Goal: Task Accomplishment & Management: Manage account settings

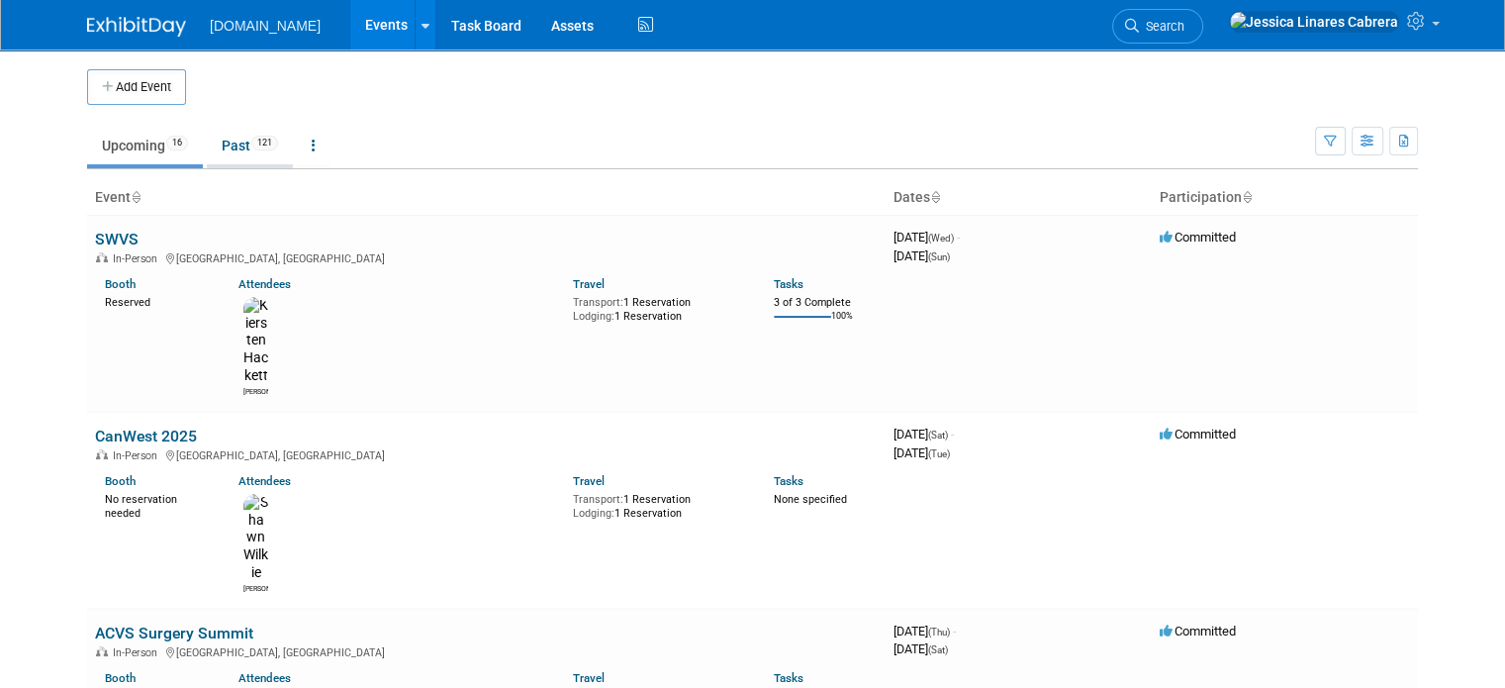
click at [226, 153] on link "Past 121" at bounding box center [250, 146] width 86 height 38
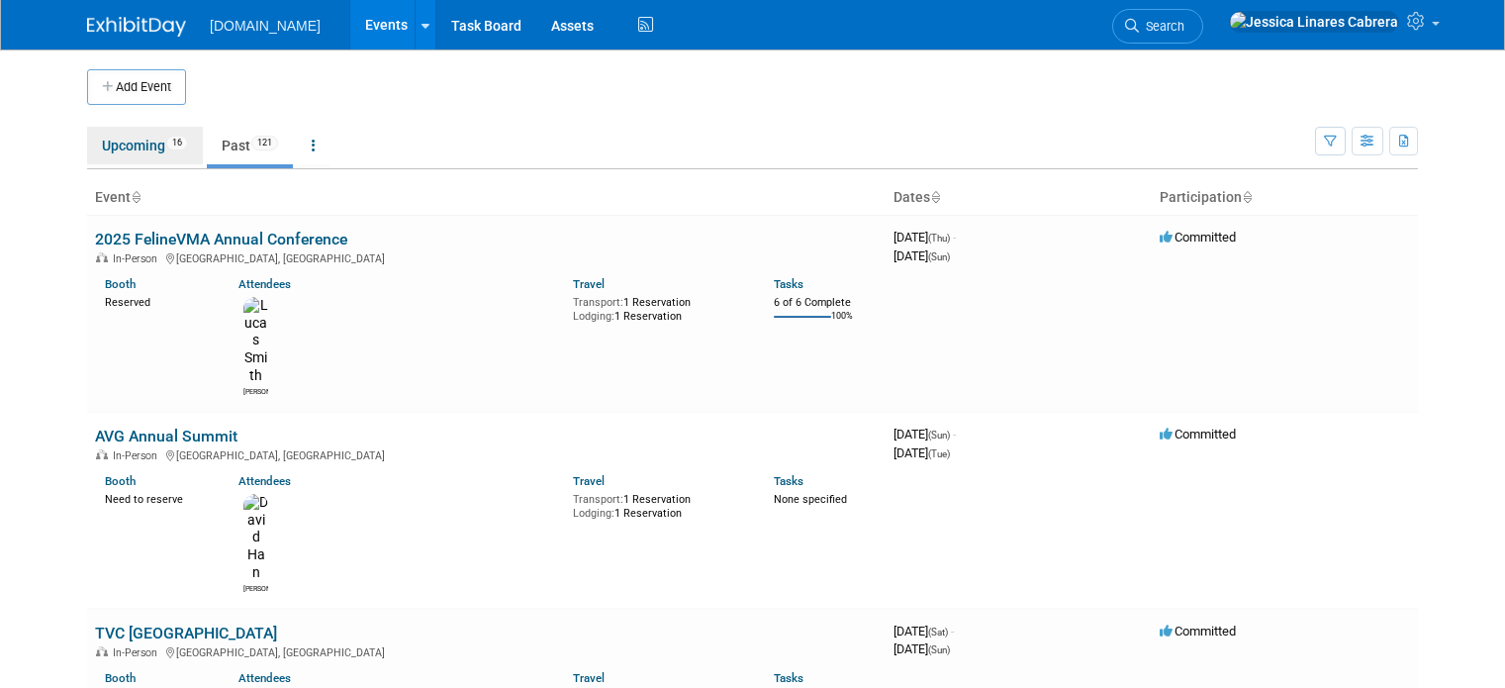
click at [107, 158] on link "Upcoming 16" at bounding box center [145, 146] width 116 height 38
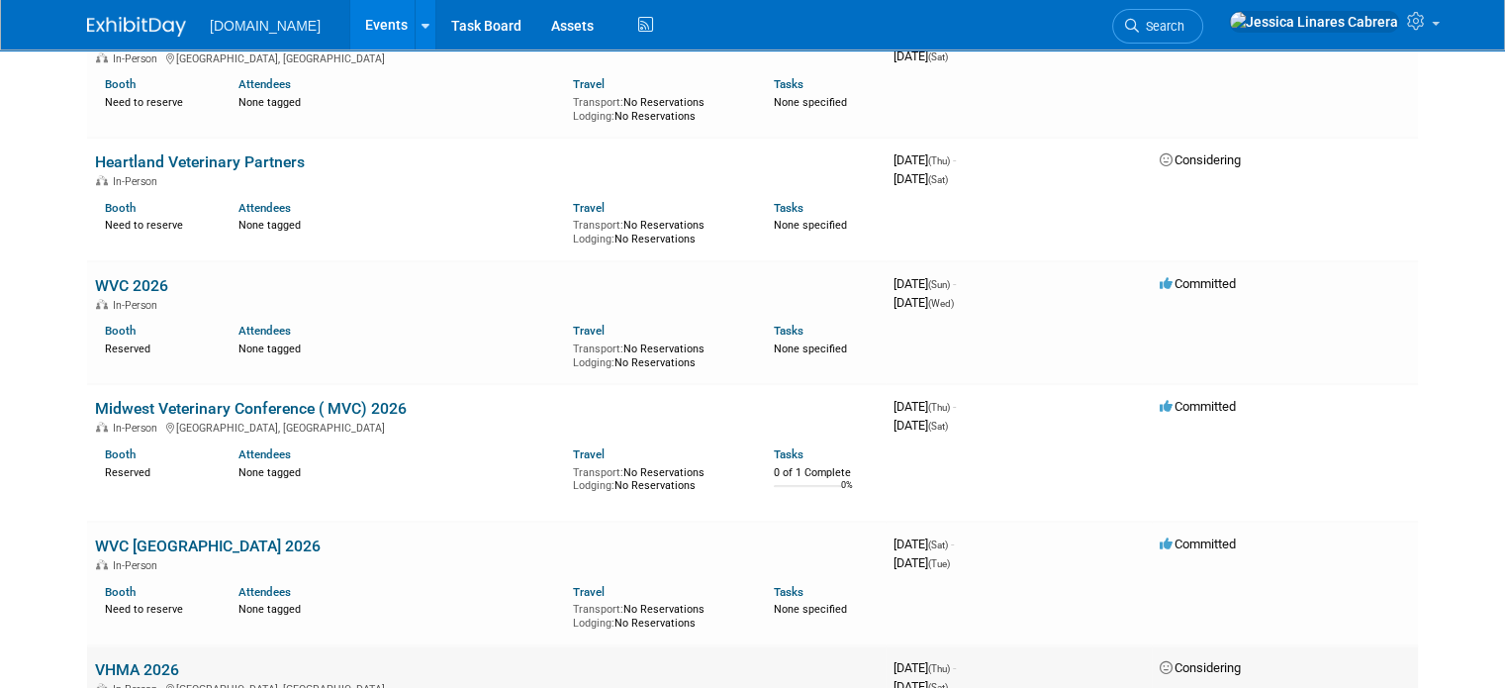
scroll to position [1632, 0]
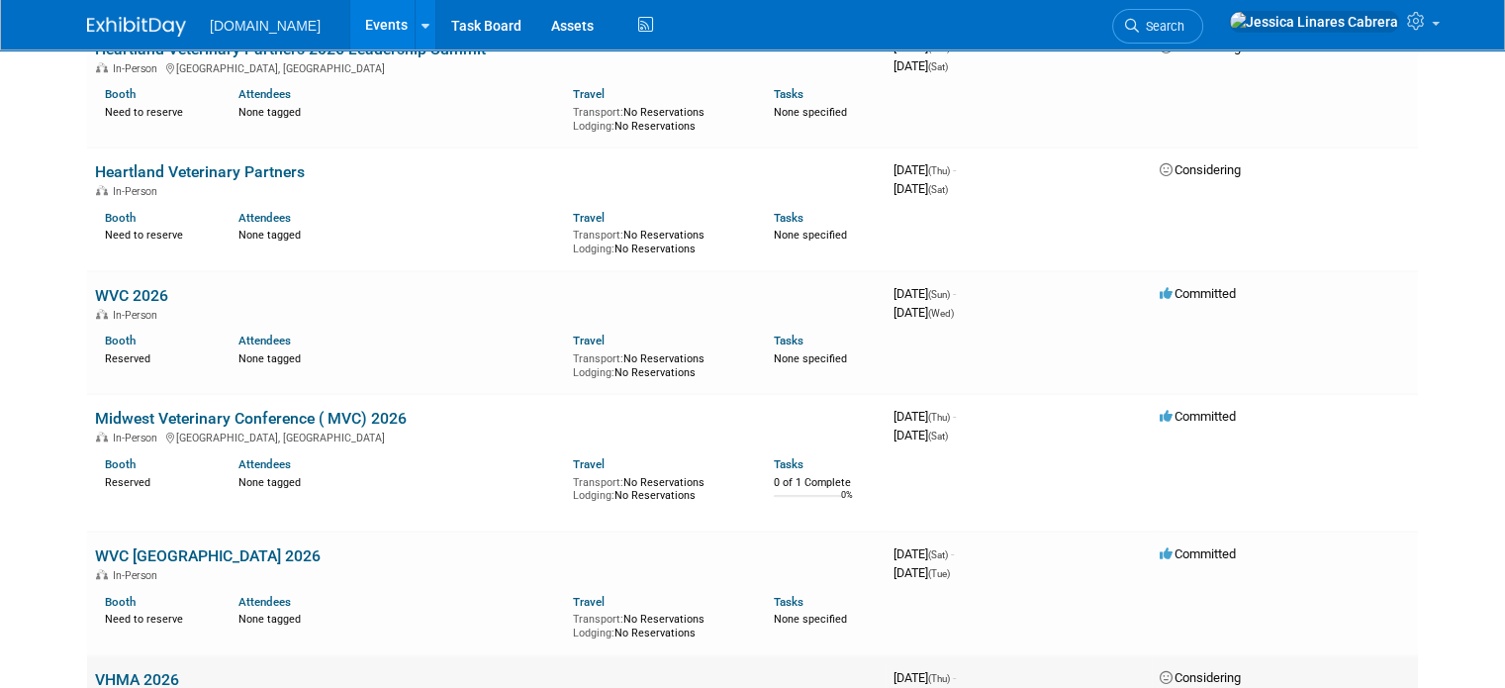
click at [154, 670] on link "VHMA 2026" at bounding box center [137, 679] width 84 height 19
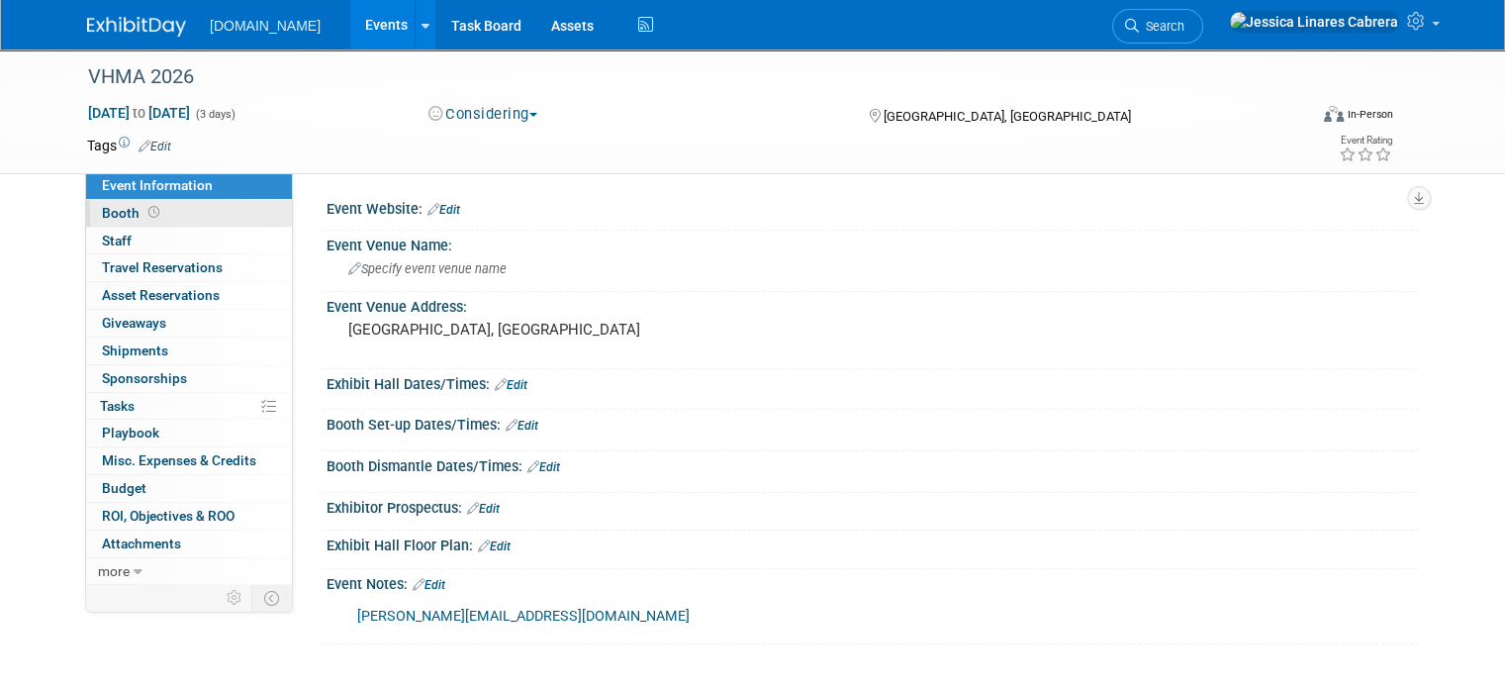
click at [106, 208] on span "Booth" at bounding box center [132, 213] width 61 height 16
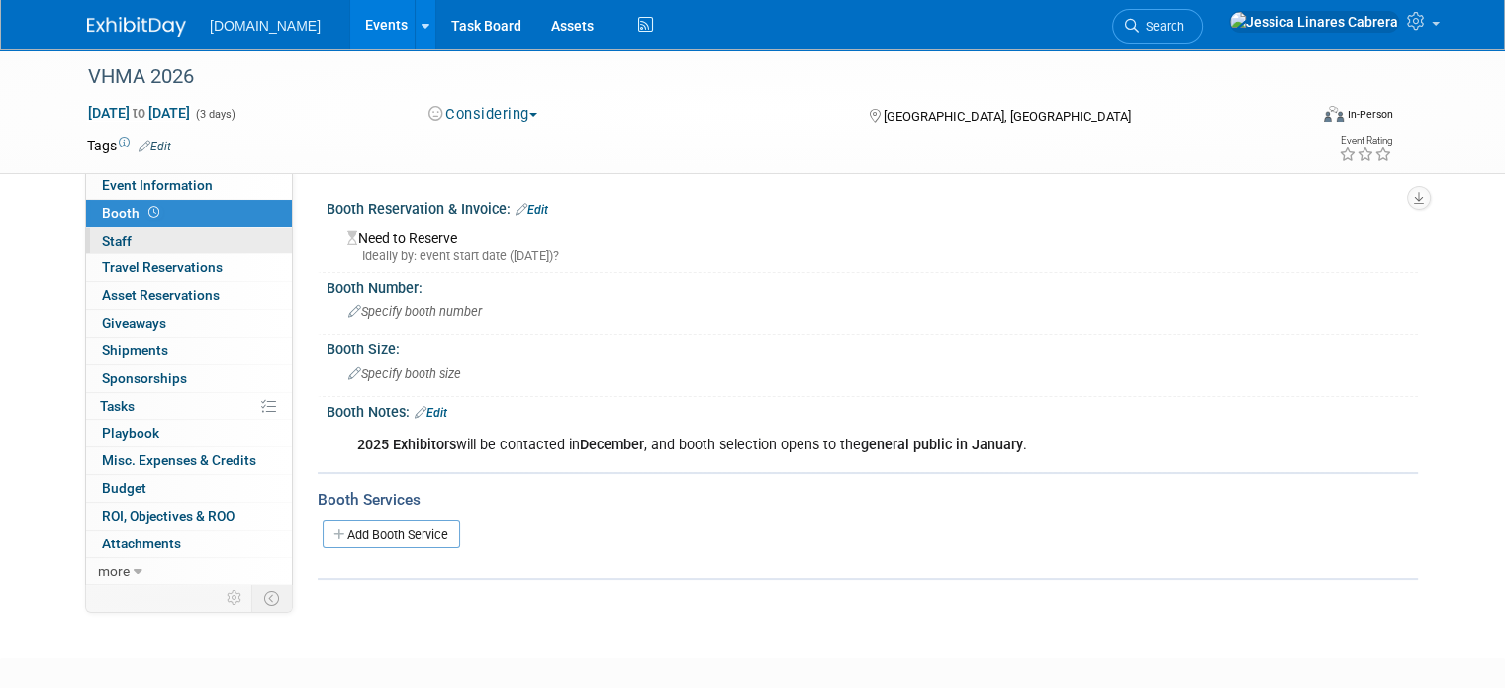
click at [111, 237] on span "Staff 0" at bounding box center [117, 241] width 30 height 16
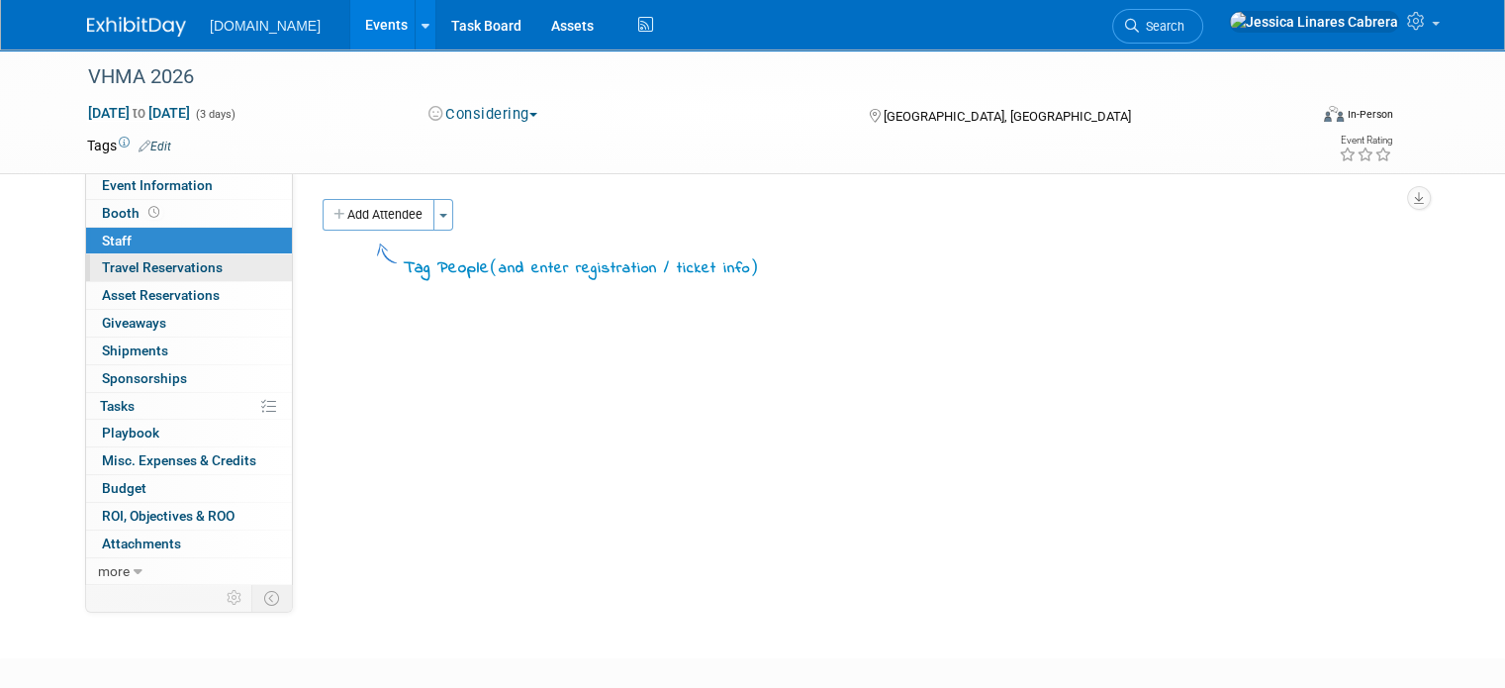
click at [125, 264] on span "Travel Reservations 0" at bounding box center [162, 267] width 121 height 16
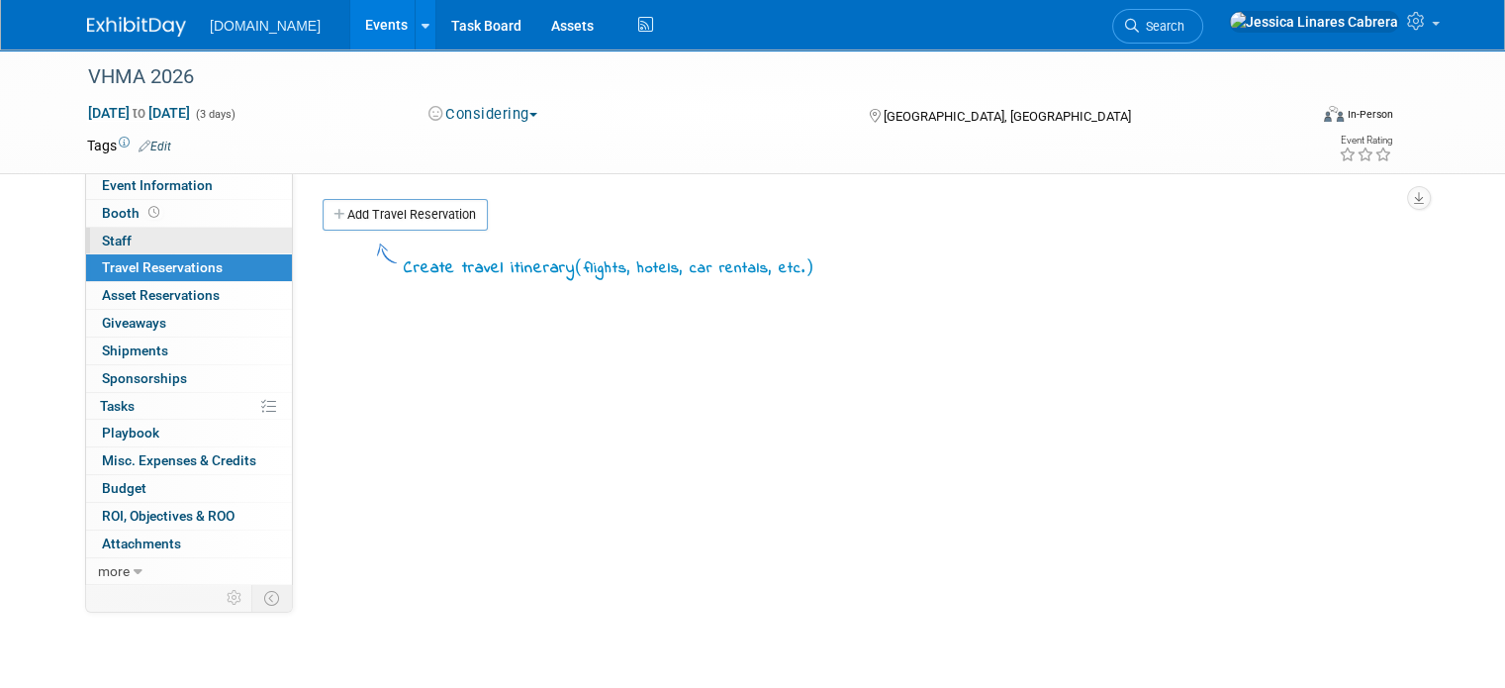
click at [118, 237] on link "0 Staff 0" at bounding box center [189, 241] width 206 height 27
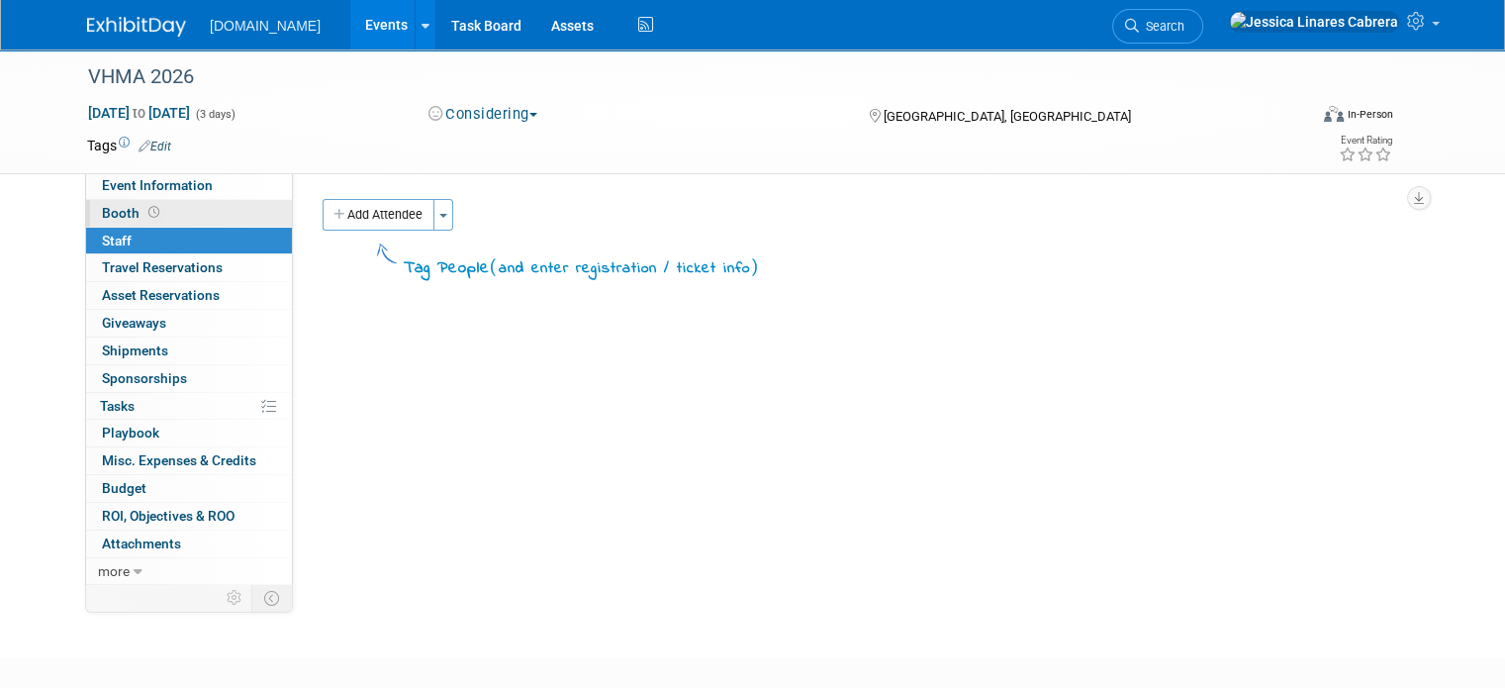
click at [118, 211] on span "Booth" at bounding box center [132, 213] width 61 height 16
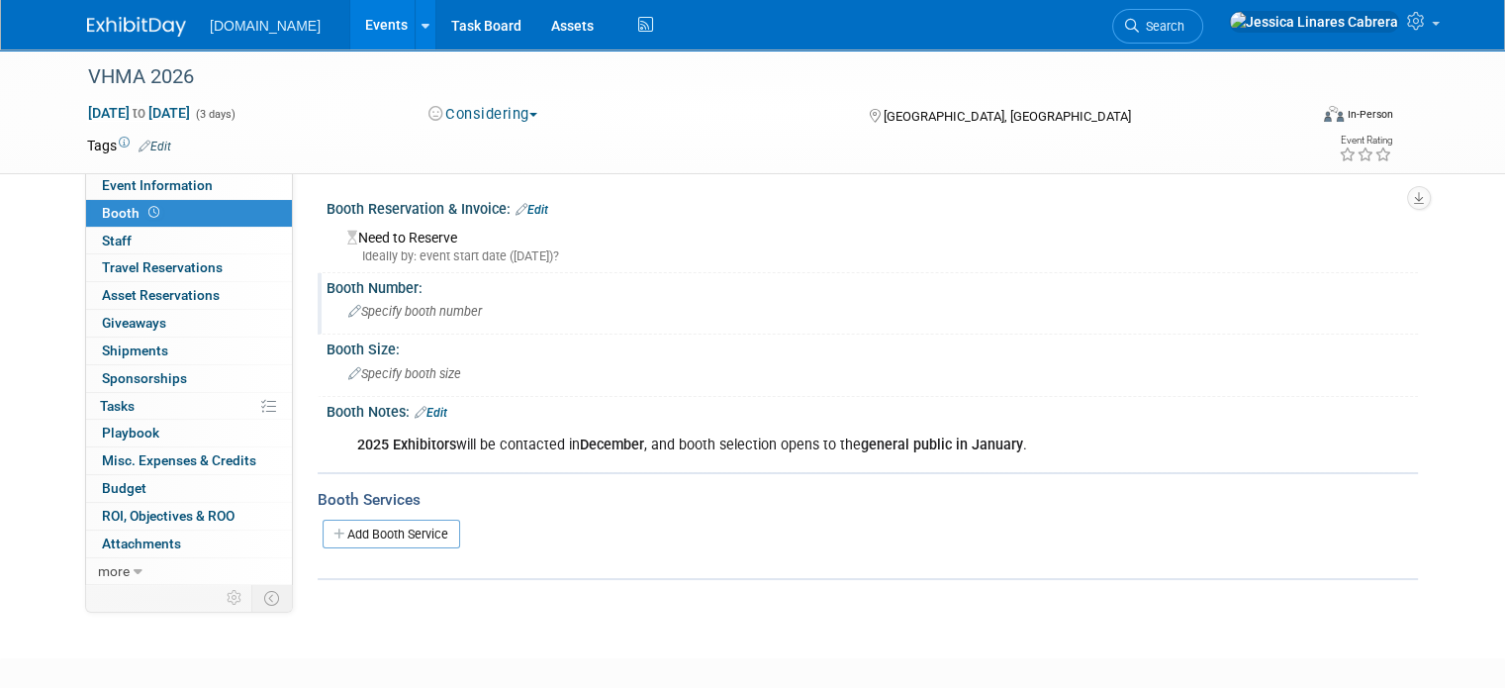
click at [348, 308] on icon at bounding box center [354, 312] width 13 height 13
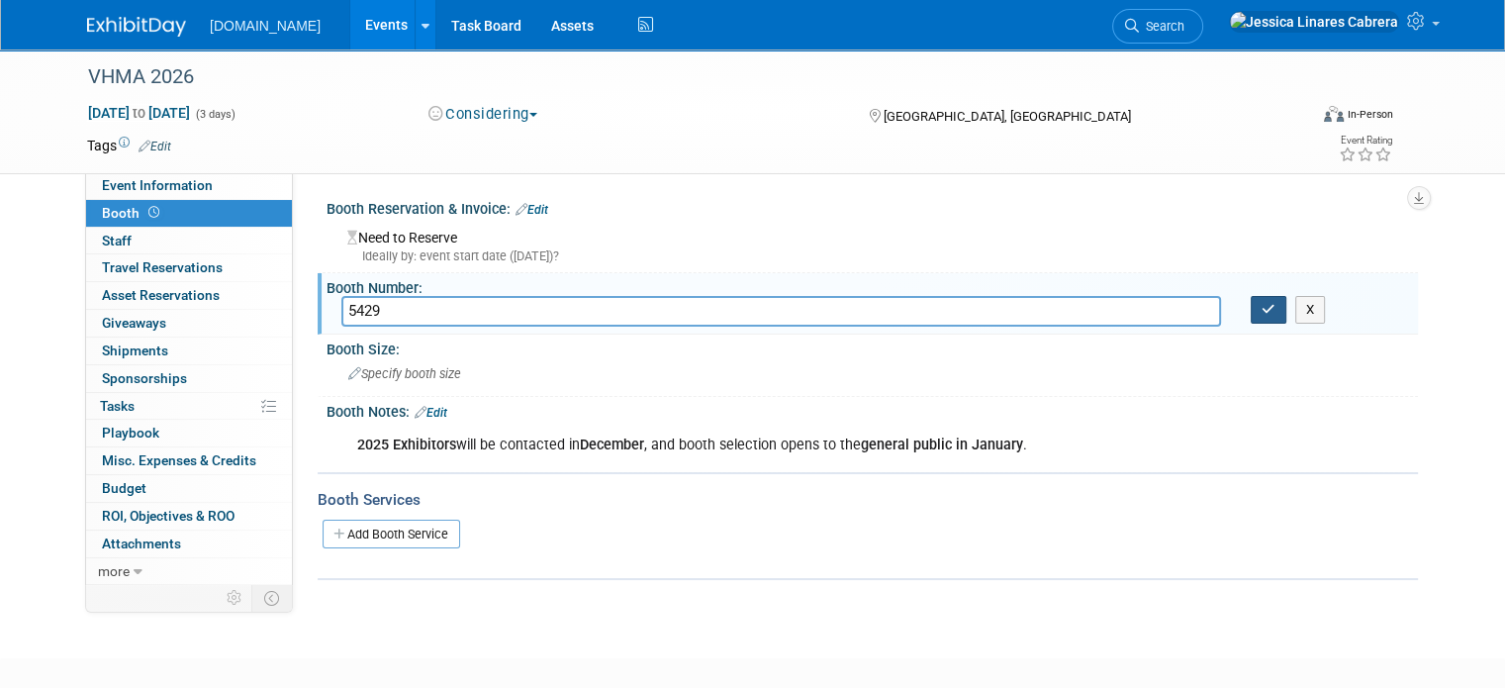
type input "5429"
click at [1275, 305] on icon "button" at bounding box center [1269, 309] width 14 height 13
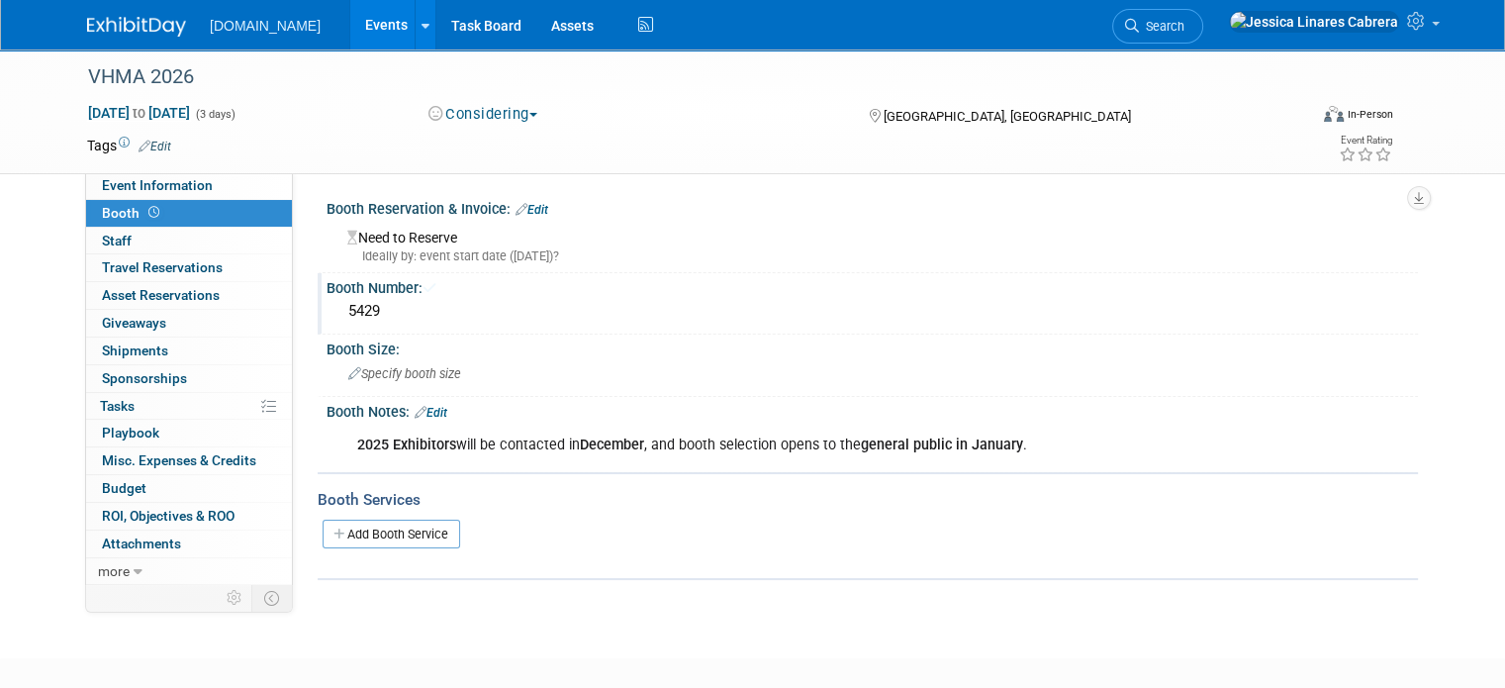
click at [524, 209] on link "Edit" at bounding box center [532, 210] width 33 height 14
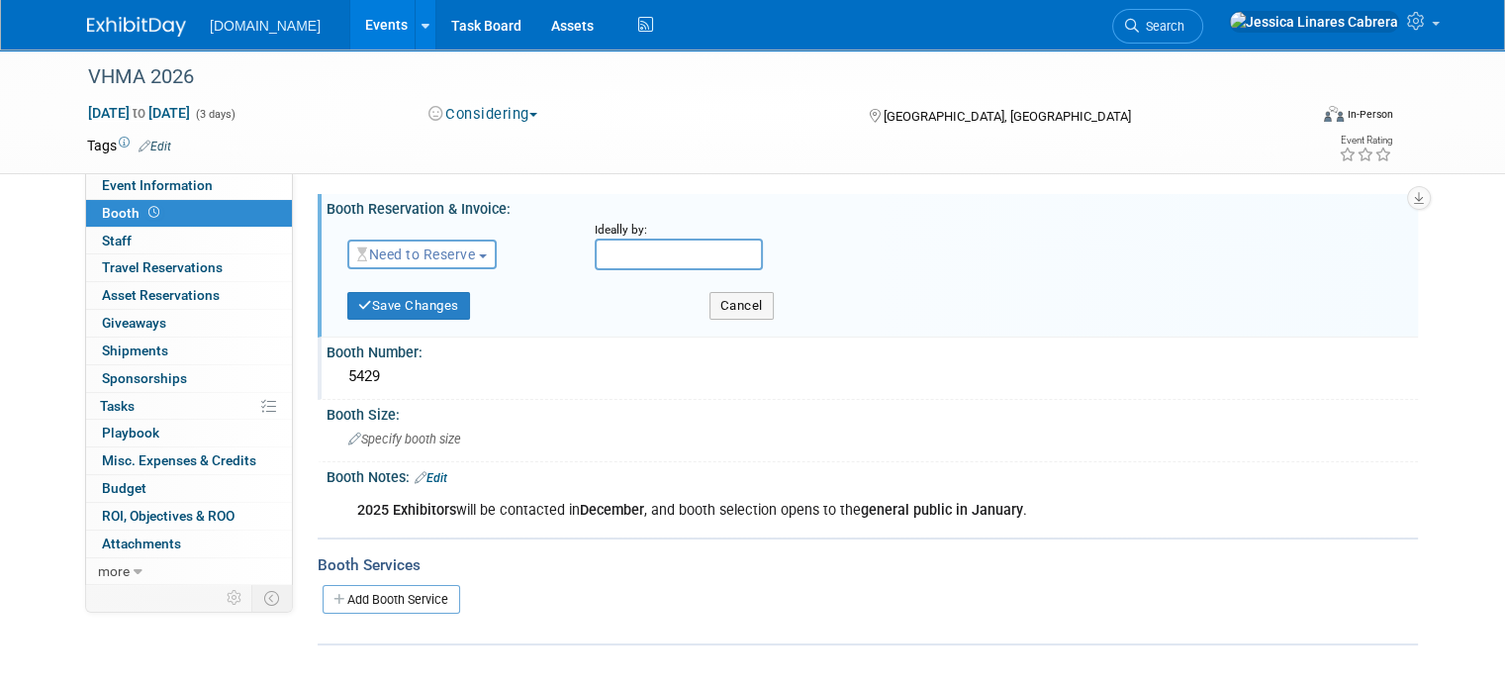
click at [463, 264] on button "Need to Reserve" at bounding box center [421, 254] width 149 height 30
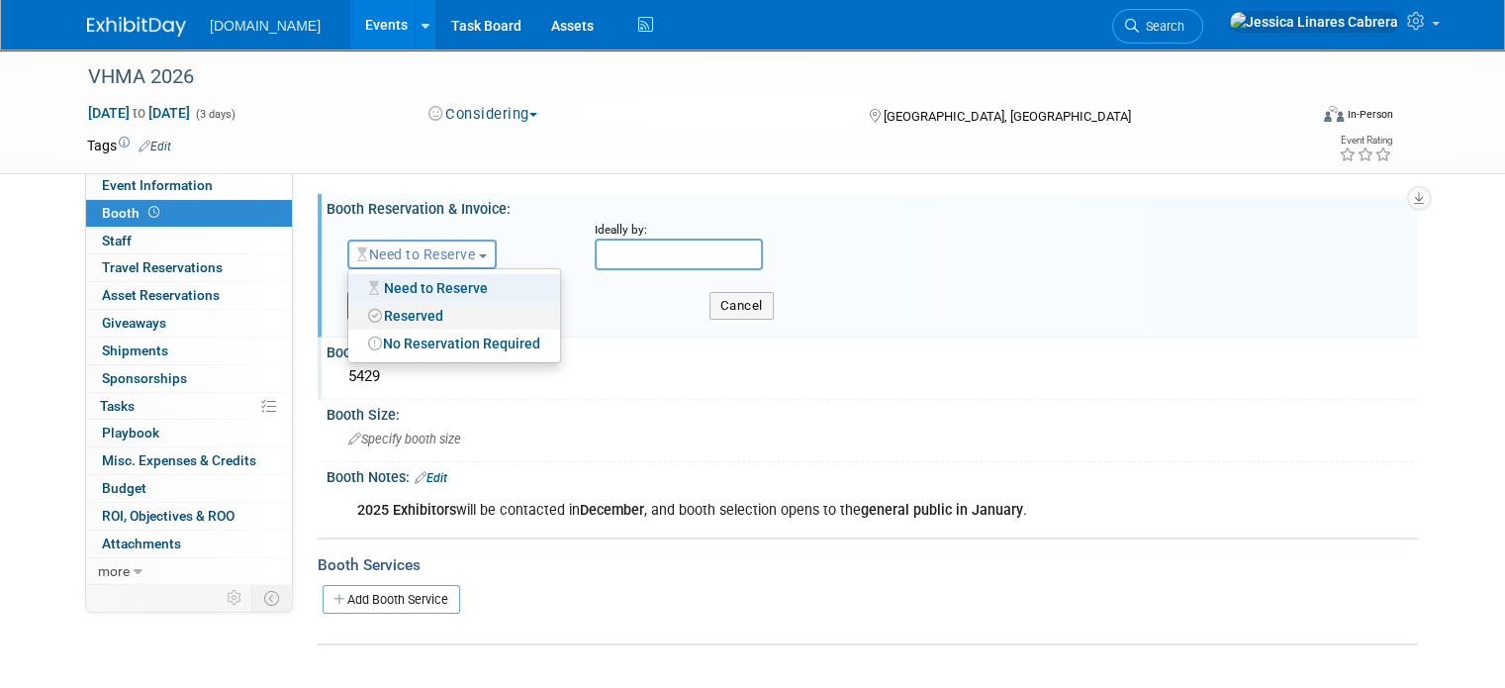
click at [442, 316] on link "Reserved" at bounding box center [454, 316] width 212 height 28
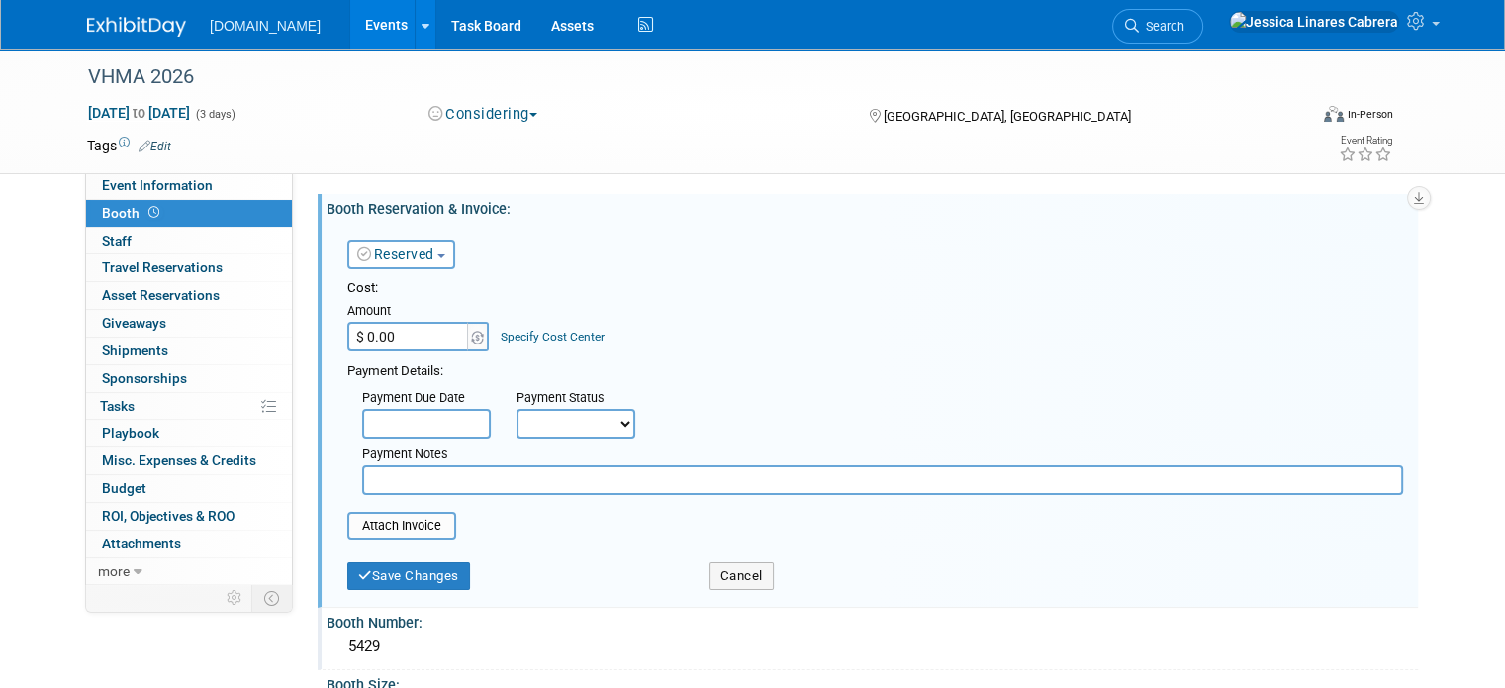
click at [391, 333] on input "$ 0.00" at bounding box center [409, 337] width 124 height 30
type input "$ 27,500.00"
click at [448, 422] on input "text" at bounding box center [426, 424] width 129 height 30
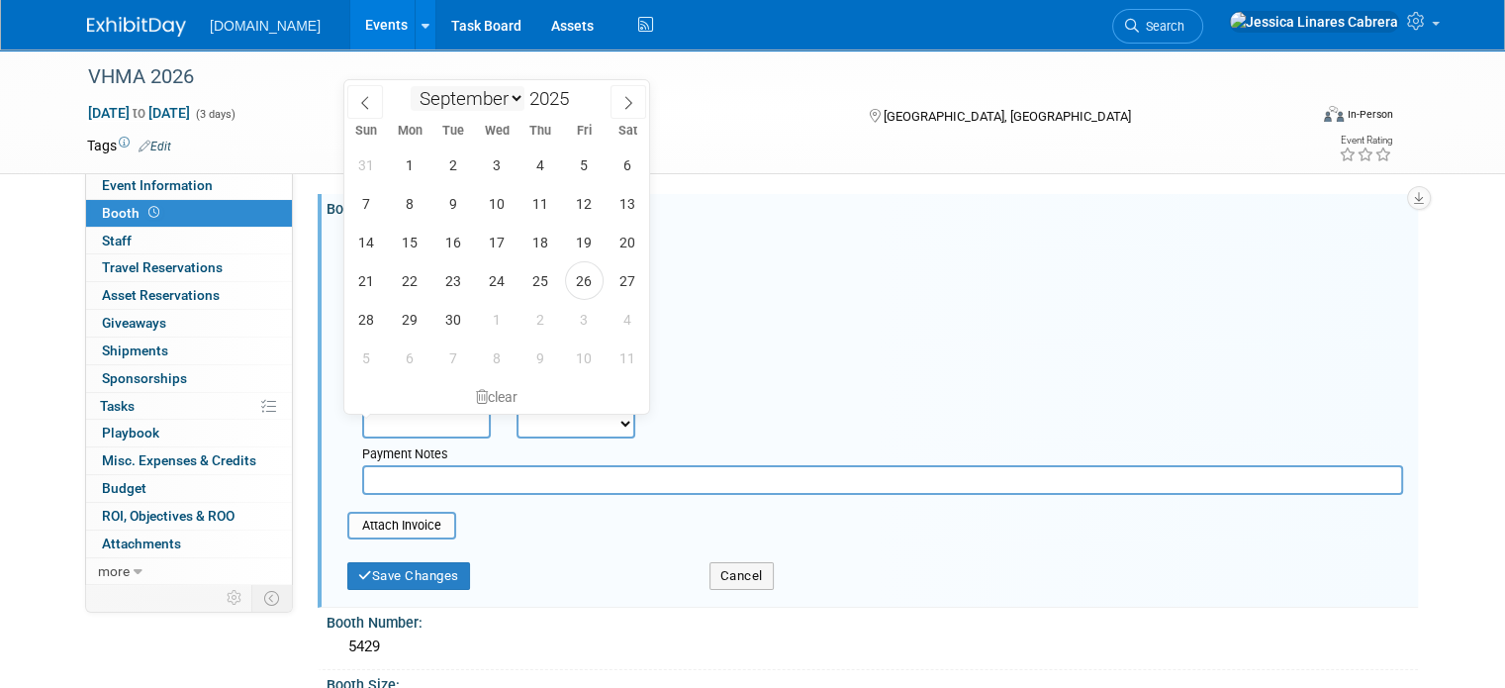
click at [510, 101] on select "January February March April May June July August September October November De…" at bounding box center [468, 98] width 114 height 25
select select "9"
click at [411, 86] on select "January February March April May June July August September October November De…" at bounding box center [468, 98] width 114 height 25
click at [496, 152] on span "1" at bounding box center [497, 164] width 39 height 39
type input "[DATE]"
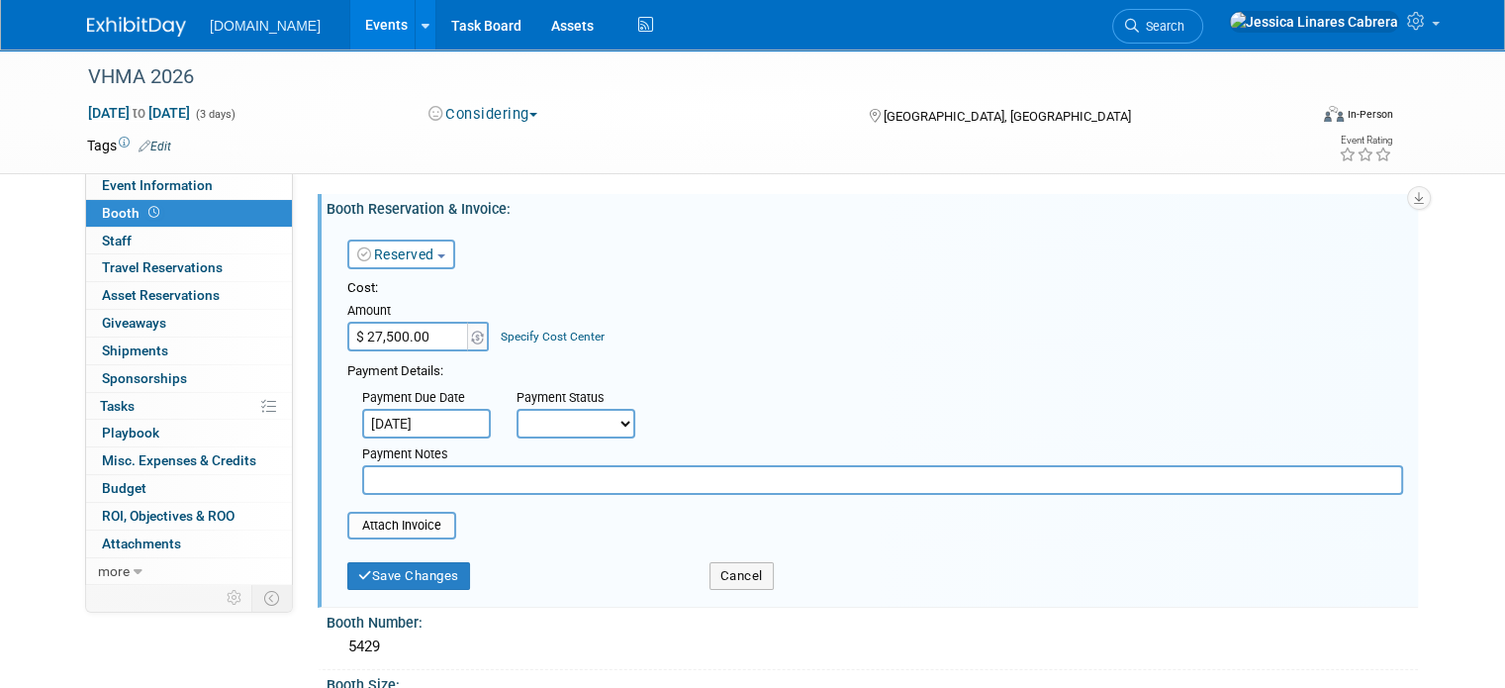
click at [978, 363] on div "Payment Details:" at bounding box center [875, 369] width 1056 height 24
click at [570, 425] on select "Not Paid Yet Partially Paid Paid in Full" at bounding box center [576, 424] width 119 height 30
select select "2"
click at [517, 409] on select "Not Paid Yet Partially Paid Paid in Full" at bounding box center [576, 424] width 119 height 30
click at [499, 470] on input "text" at bounding box center [882, 480] width 1041 height 30
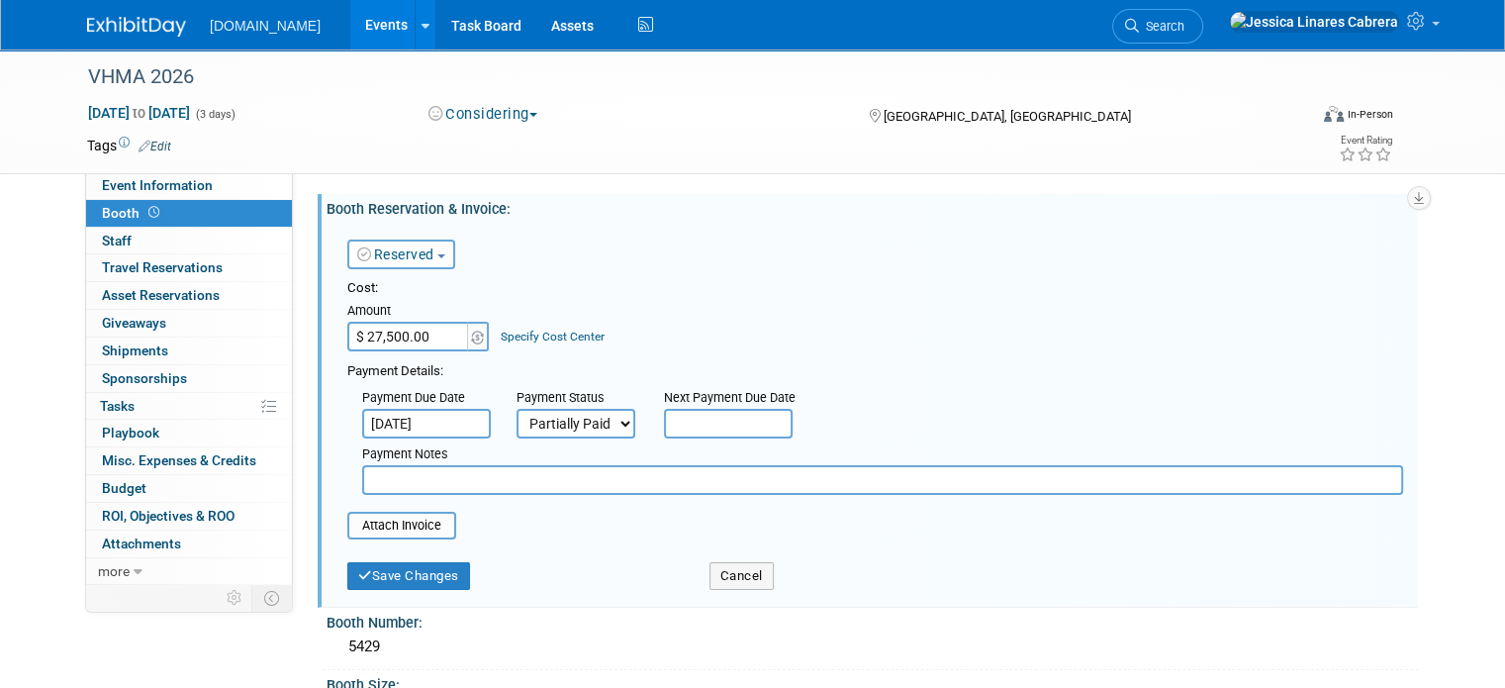
click at [743, 419] on input "text" at bounding box center [728, 424] width 129 height 30
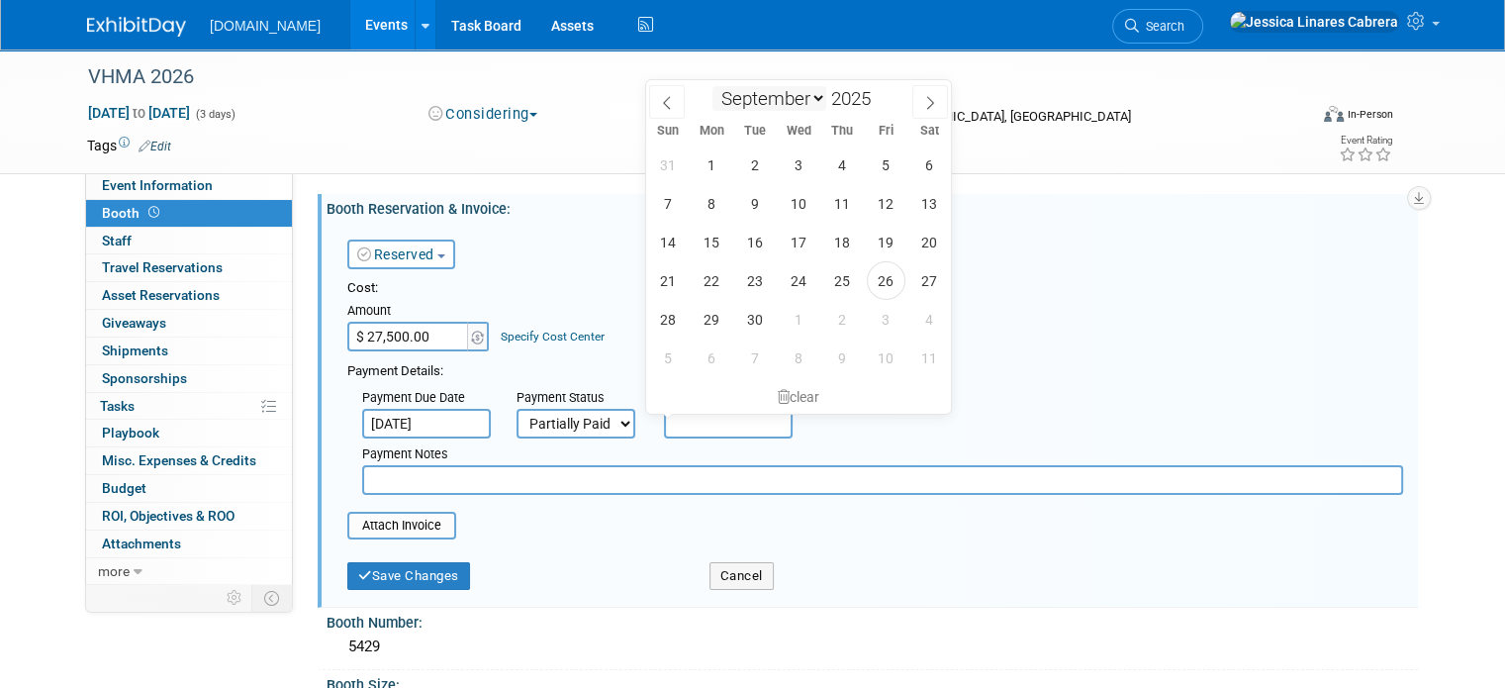
click at [803, 105] on select "January February March April May June July August September October November De…" at bounding box center [769, 98] width 114 height 25
select select "9"
click at [712, 86] on select "January February March April May June July August September October November De…" at bounding box center [769, 98] width 114 height 25
click at [804, 165] on span "1" at bounding box center [799, 164] width 39 height 39
type input "[DATE]"
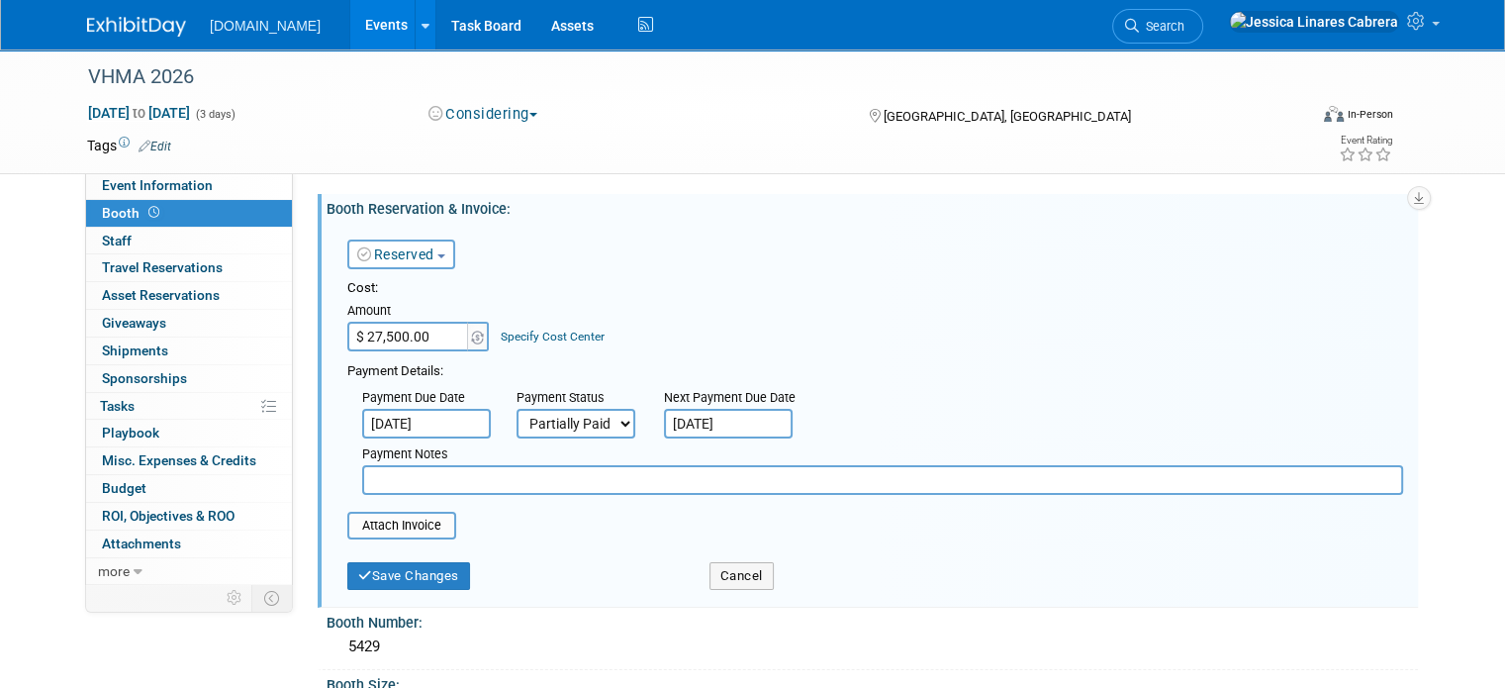
click at [593, 475] on input "text" at bounding box center [882, 480] width 1041 height 30
click at [463, 419] on input "[DATE]" at bounding box center [426, 424] width 129 height 30
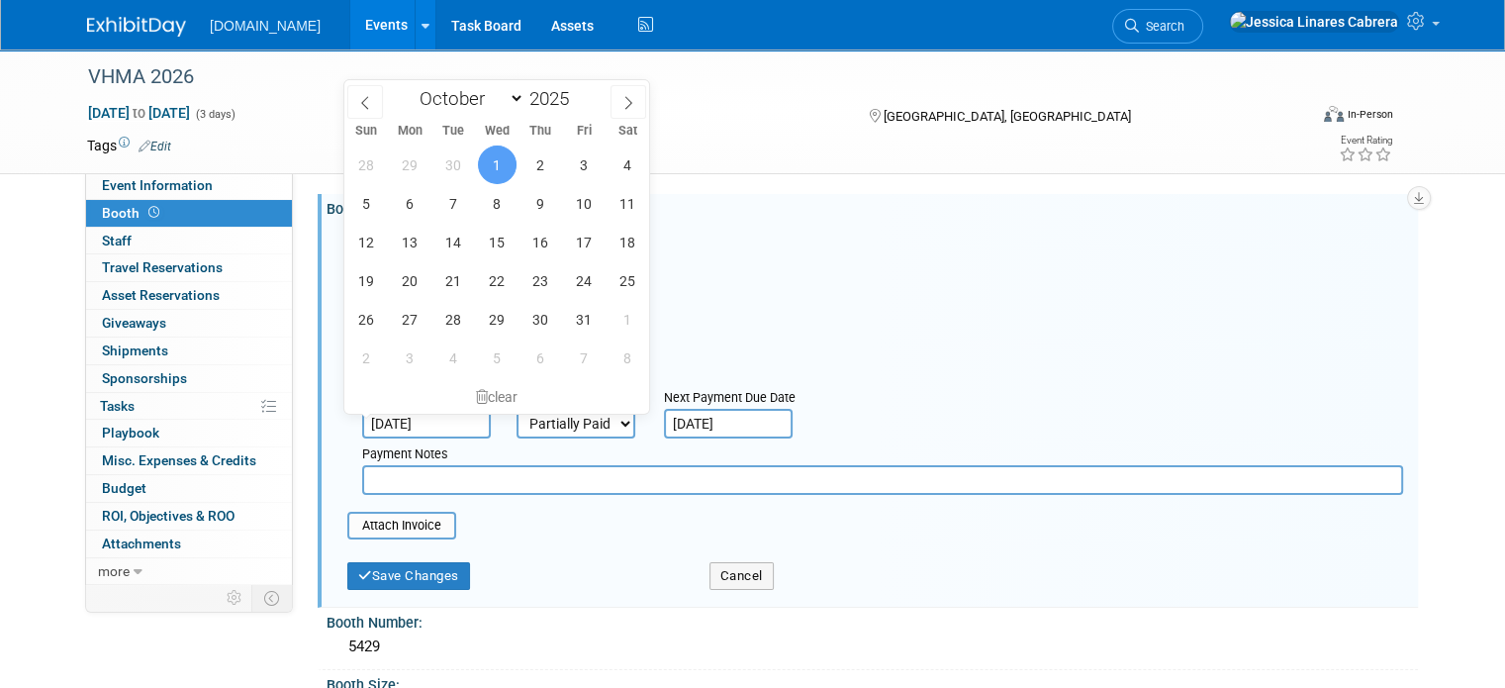
click at [817, 329] on div "Cost: Amount $ 27,500.00 Specify Cost Center Cost Center -- Not Specified --" at bounding box center [875, 315] width 1056 height 72
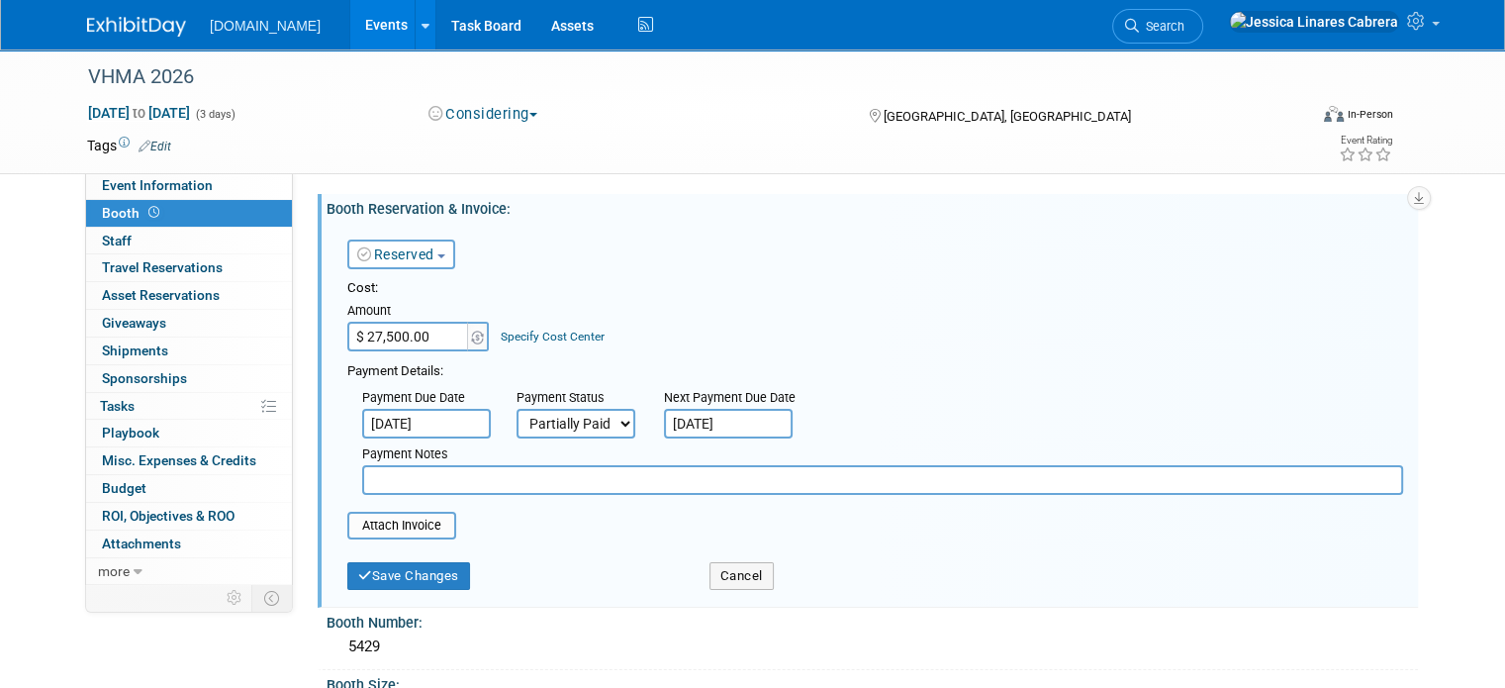
click at [554, 473] on input "text" at bounding box center [882, 480] width 1041 height 30
click at [351, 522] on input "file" at bounding box center [337, 526] width 236 height 24
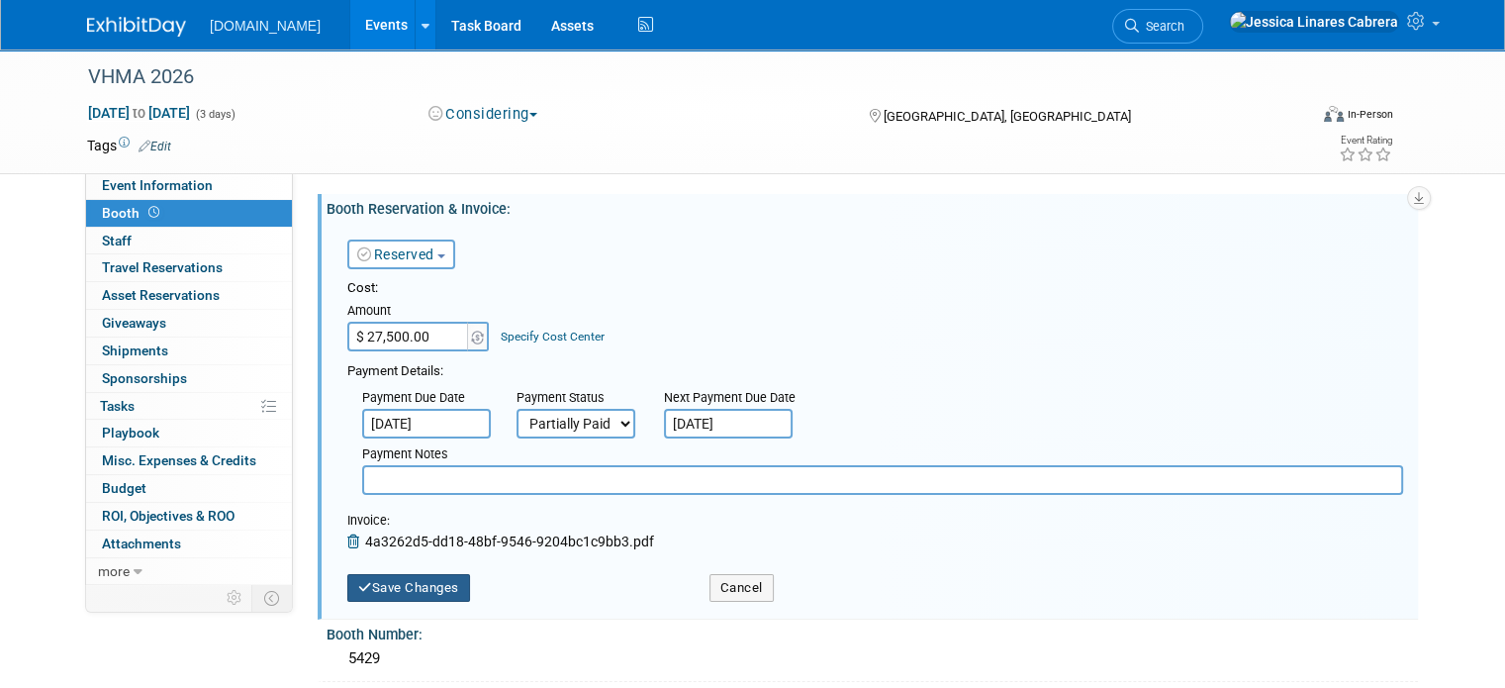
click at [420, 578] on button "Save Changes" at bounding box center [408, 588] width 123 height 28
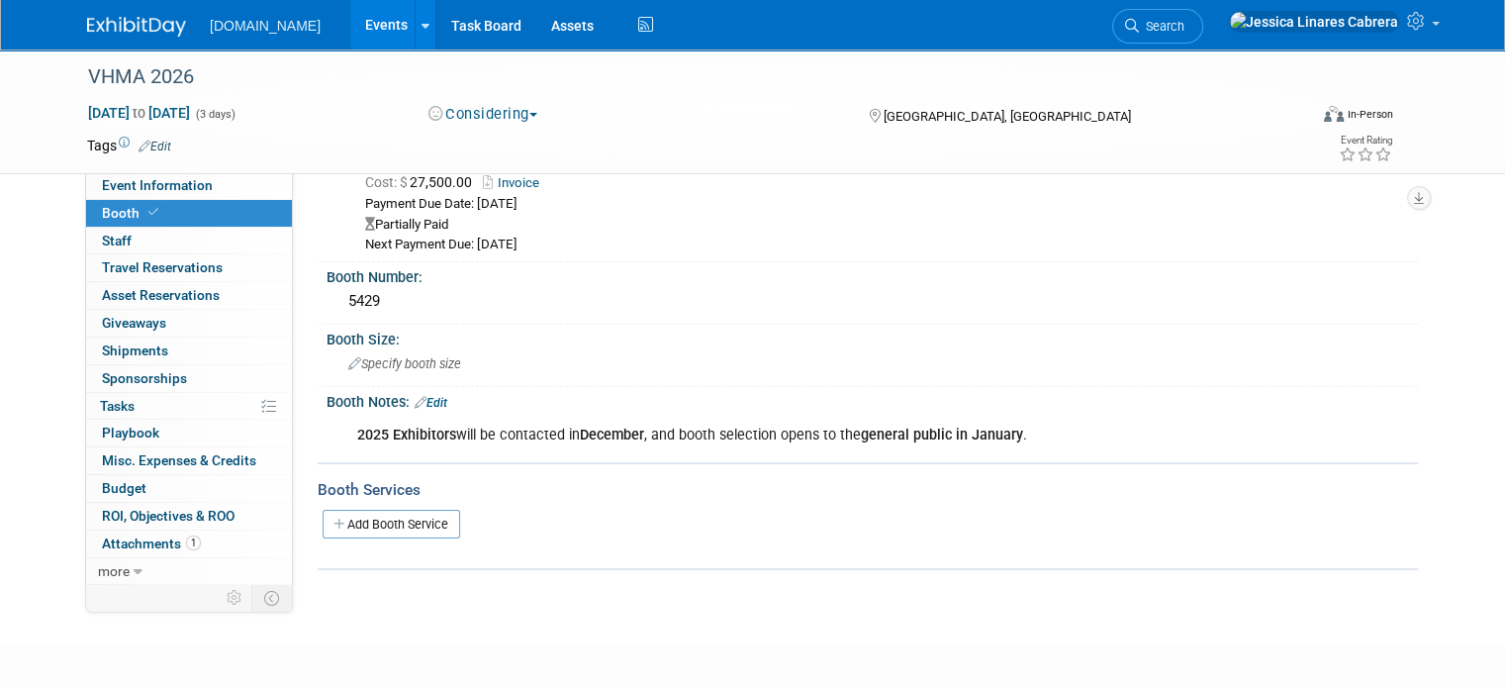
scroll to position [170, 0]
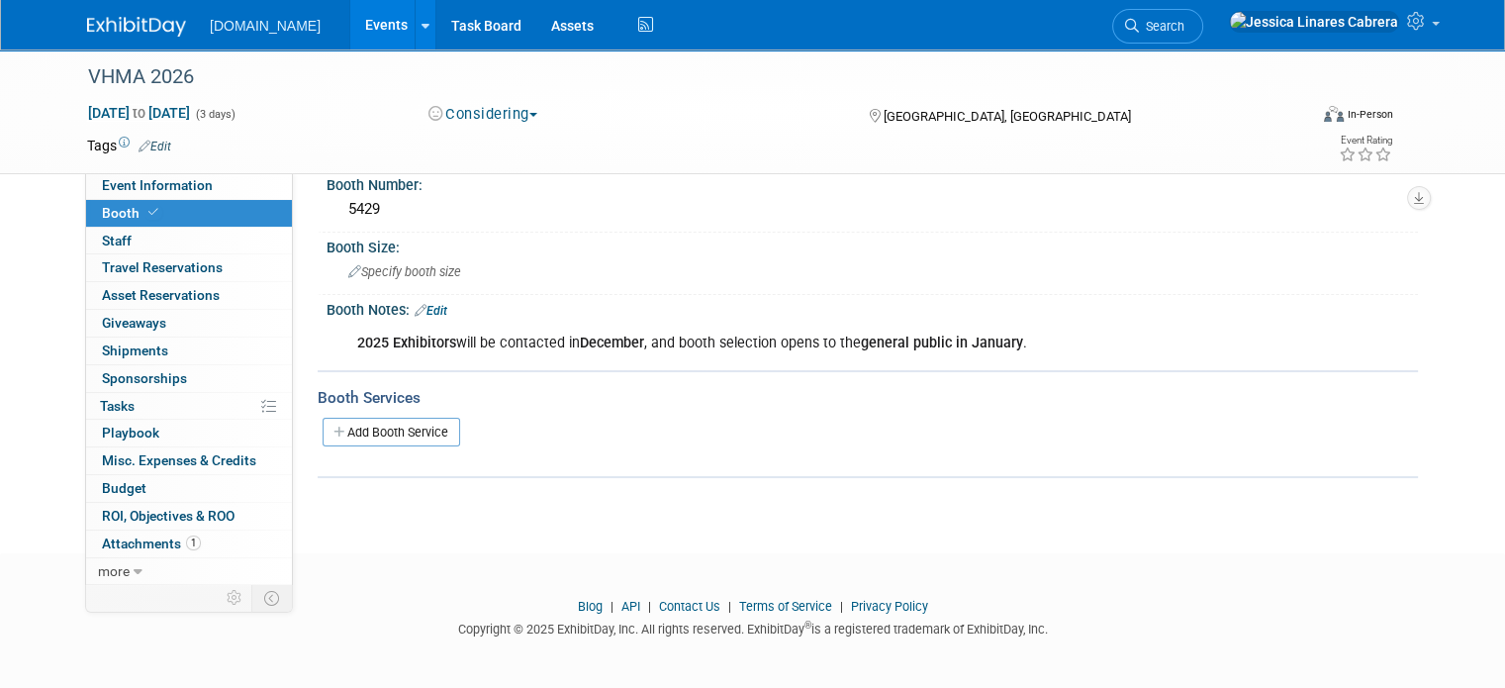
click at [423, 305] on link "Edit" at bounding box center [431, 311] width 33 height 14
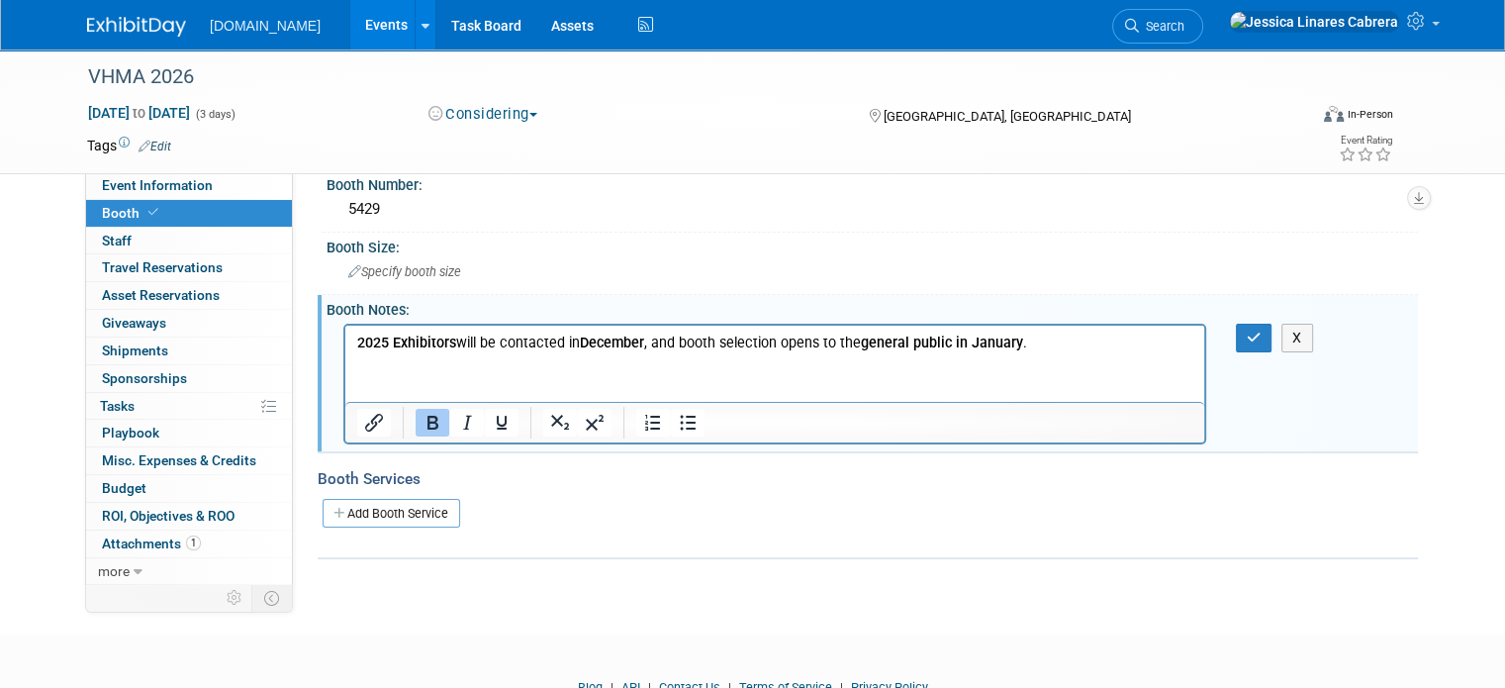
click at [710, 348] on p "2025 Exhibitors will be contacted in December , and booth selection opens to th…" at bounding box center [775, 342] width 836 height 20
click at [1121, 345] on p "2025 Exhibitors will be contacted in December , and booth selection opens to th…" at bounding box center [775, 342] width 836 height 20
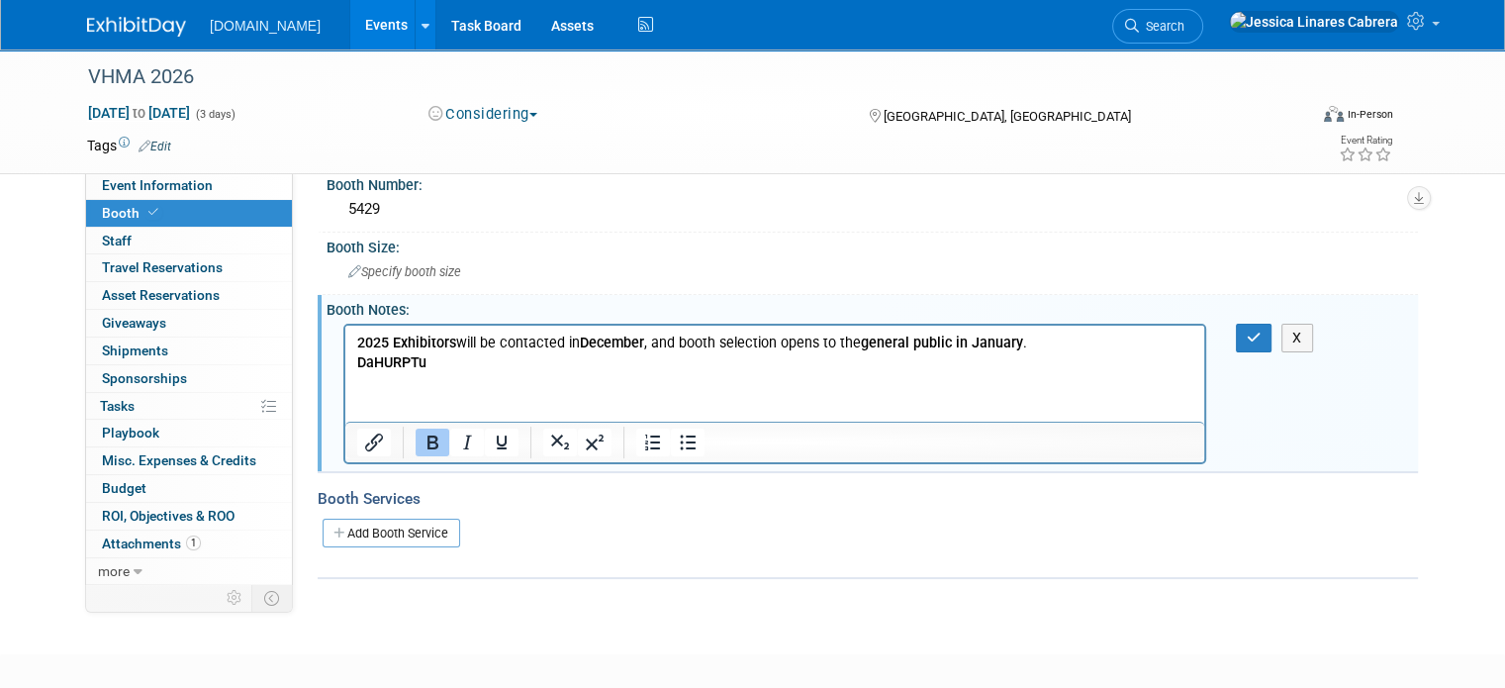
click at [358, 365] on b "DaHURPTu" at bounding box center [391, 361] width 69 height 17
click at [1260, 348] on button "button" at bounding box center [1254, 338] width 37 height 29
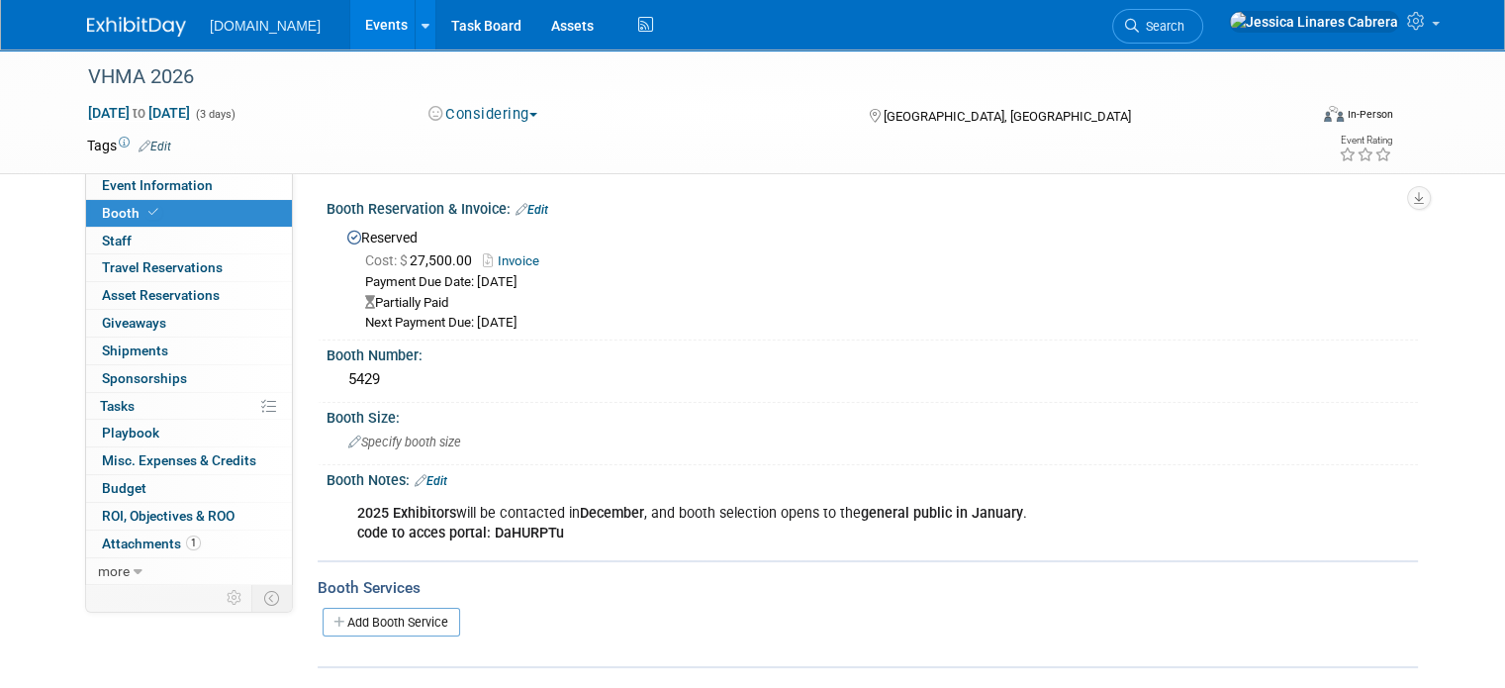
click at [1043, 513] on div "2025 Exhibitors will be contacted in December , and booth selection opens to th…" at bounding box center [774, 523] width 863 height 59
click at [1006, 512] on div "2025 Exhibitors will be contacted in December , and booth selection opens to th…" at bounding box center [774, 523] width 863 height 59
click at [815, 519] on div "2025 Exhibitors will be contacted in December , and booth selection opens to th…" at bounding box center [774, 523] width 863 height 59
click at [371, 520] on div "2025 Exhibitors will be contacted in December , and booth selection opens to th…" at bounding box center [774, 523] width 863 height 59
click at [429, 478] on link "Edit" at bounding box center [431, 481] width 33 height 14
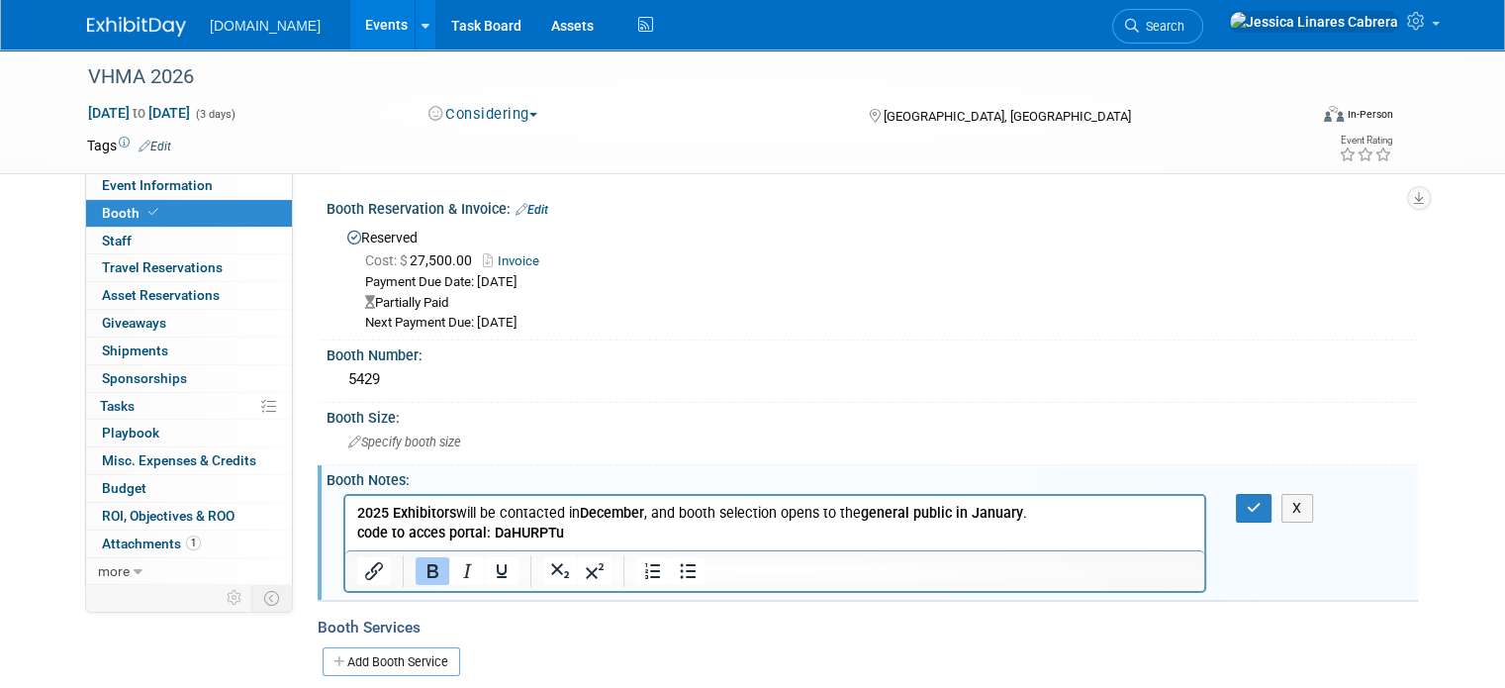
click at [457, 527] on b "code to acces portal: DaHURPTu" at bounding box center [460, 531] width 207 height 17
click at [439, 533] on b "code to acces portal: DaHURPTu" at bounding box center [460, 531] width 207 height 17
click at [444, 538] on b "code to acces portal: DaHURPTu" at bounding box center [460, 531] width 207 height 17
click at [1262, 511] on icon "button" at bounding box center [1254, 508] width 15 height 14
